Goal: Information Seeking & Learning: Learn about a topic

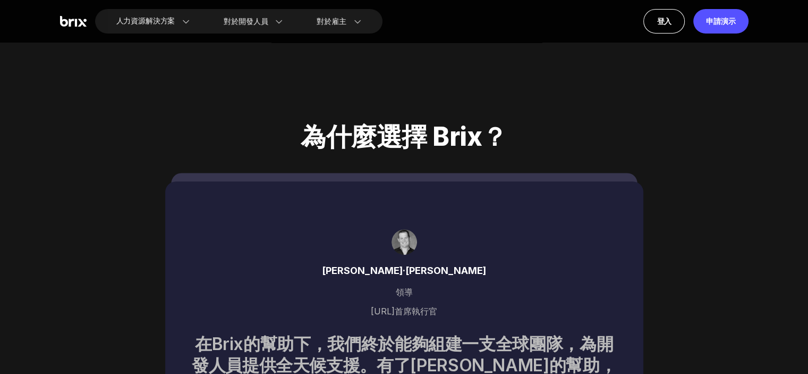
scroll to position [4624, 0]
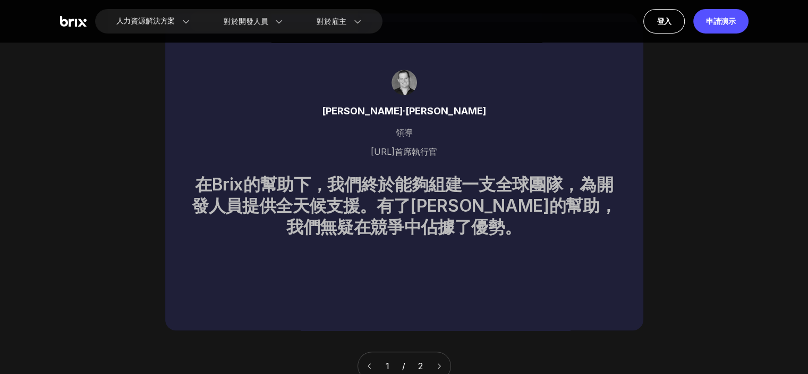
click at [449, 352] on div "1 / 2" at bounding box center [405, 365] width 94 height 29
click at [441, 352] on div "1 / 2" at bounding box center [405, 365] width 94 height 29
click at [435, 364] on div "1 / 2" at bounding box center [405, 365] width 94 height 29
click at [440, 363] on icon at bounding box center [439, 365] width 7 height 7
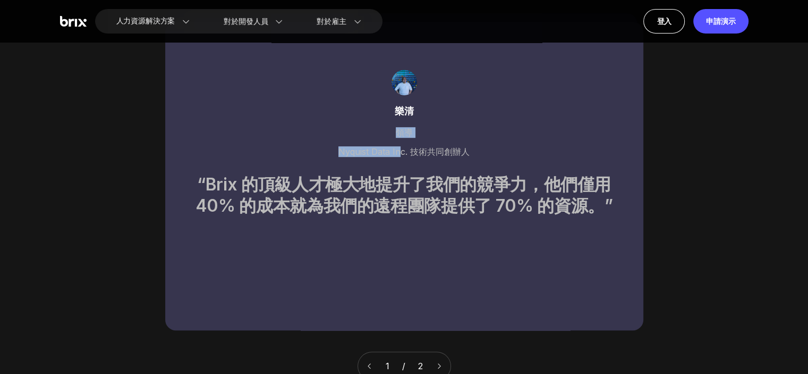
drag, startPoint x: 336, startPoint y: 139, endPoint x: 402, endPoint y: 148, distance: 66.6
click at [402, 148] on div "樂清 領導 Nyquist Data Inc. 技術共同創辦人 “Brix 的頂級人才極大地提升了我們的競爭力，他們僅用 40% 的成本就為我們的遠程團隊提供…" at bounding box center [404, 176] width 478 height 308
click at [402, 148] on font "Nyquist Data Inc. 技術共同創辦人" at bounding box center [404, 151] width 131 height 11
drag, startPoint x: 408, startPoint y: 148, endPoint x: 340, endPoint y: 146, distance: 68.1
click at [340, 146] on font "Nyquist Data Inc. 技術共同創辦人" at bounding box center [404, 151] width 131 height 11
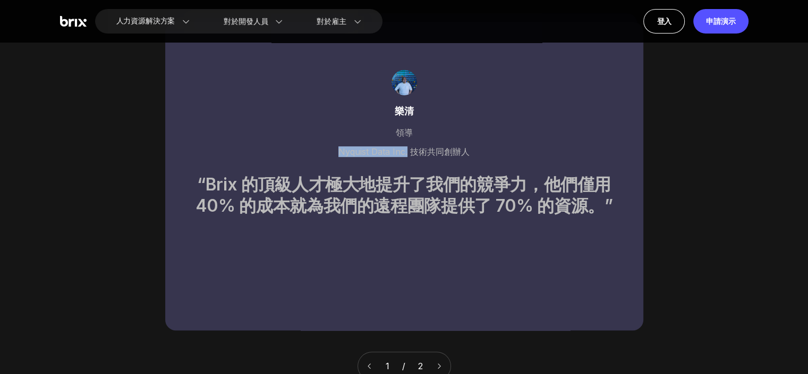
click at [366, 362] on icon at bounding box center [369, 365] width 7 height 7
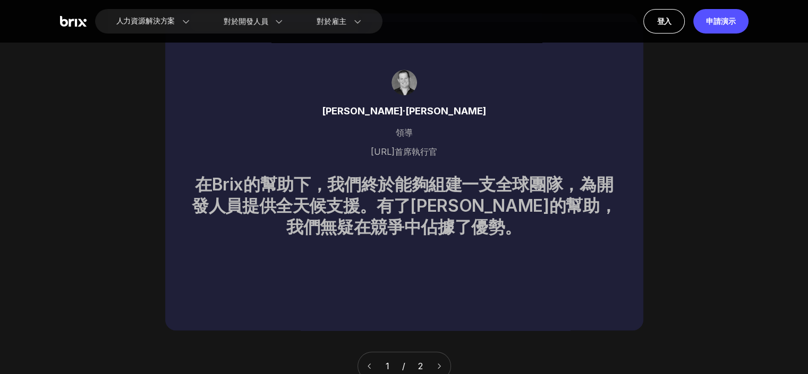
click at [397, 146] on font "[URL]首席執行官" at bounding box center [404, 151] width 66 height 11
drag, startPoint x: 400, startPoint y: 145, endPoint x: 358, endPoint y: 147, distance: 42.1
click at [358, 147] on div "[URL]首席執行官" at bounding box center [404, 151] width 427 height 11
